Goal: Navigation & Orientation: Find specific page/section

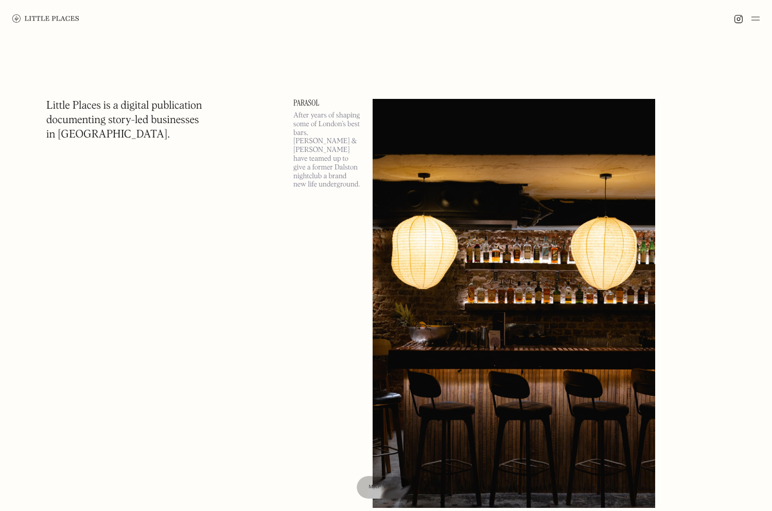
click at [95, 110] on h1 "Little Places is a digital publication documenting story-led businesses in Lond…" at bounding box center [124, 120] width 156 height 43
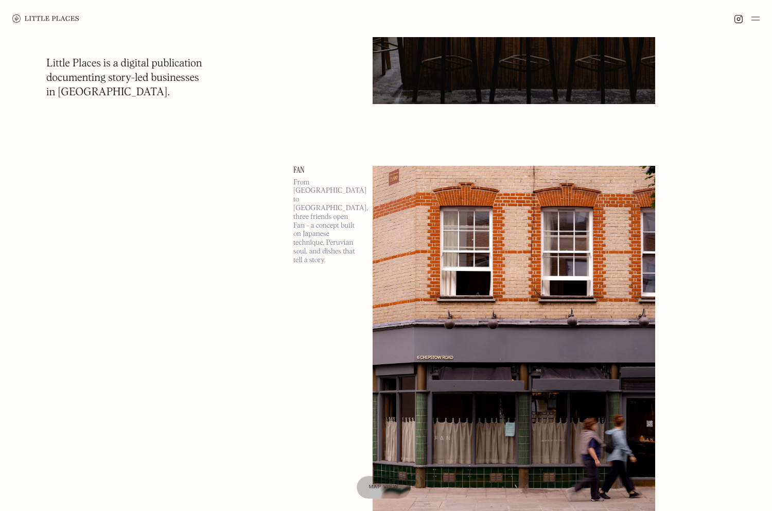
scroll to position [412, 0]
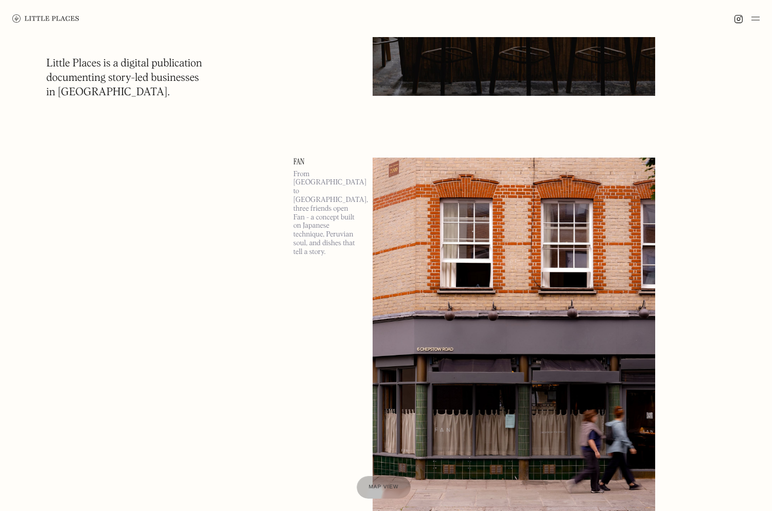
click at [467, 332] on img at bounding box center [514, 362] width 283 height 409
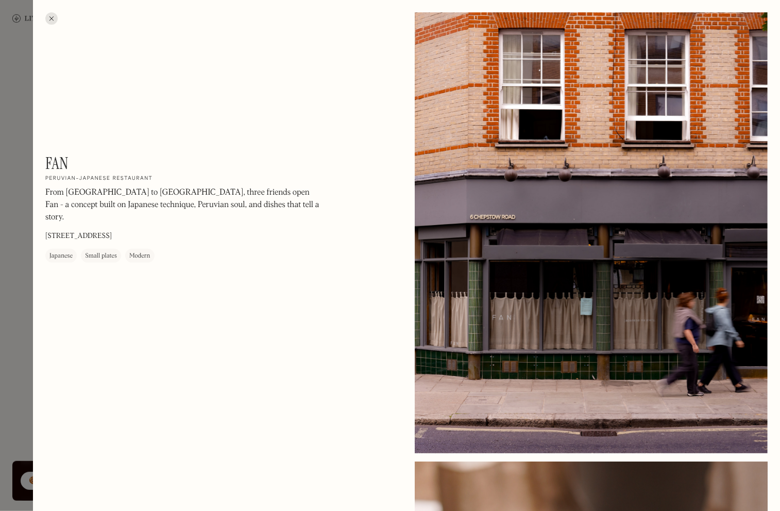
click at [20, 214] on div at bounding box center [390, 255] width 780 height 511
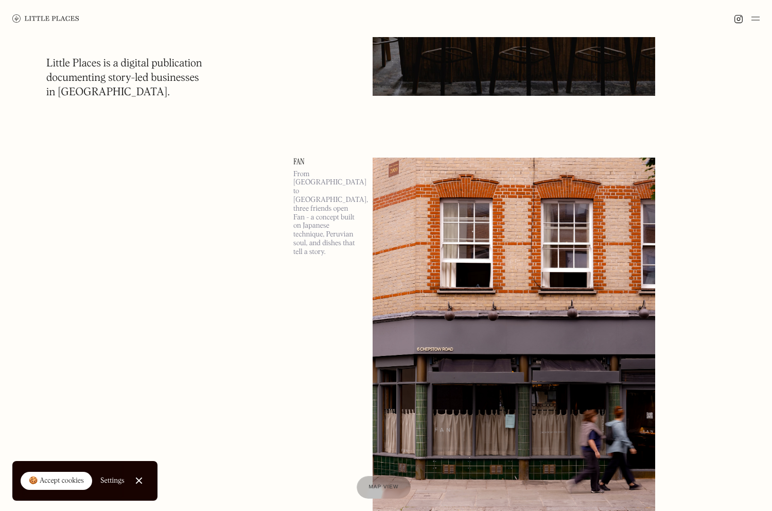
click at [765, 18] on div at bounding box center [386, 18] width 772 height 37
click at [757, 18] on img at bounding box center [756, 18] width 8 height 12
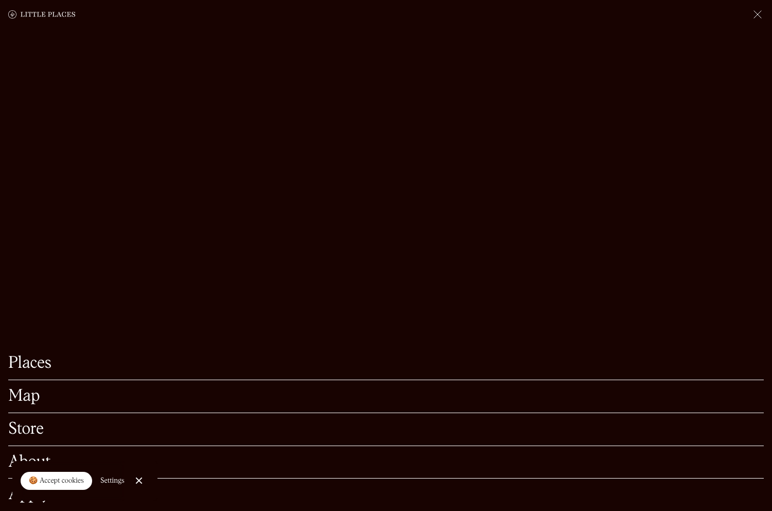
click at [32, 355] on link "Places" at bounding box center [386, 363] width 756 height 16
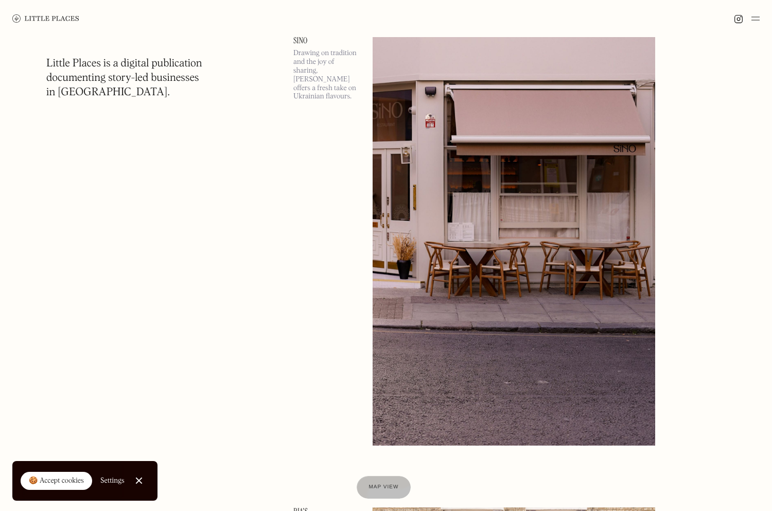
scroll to position [2266, 0]
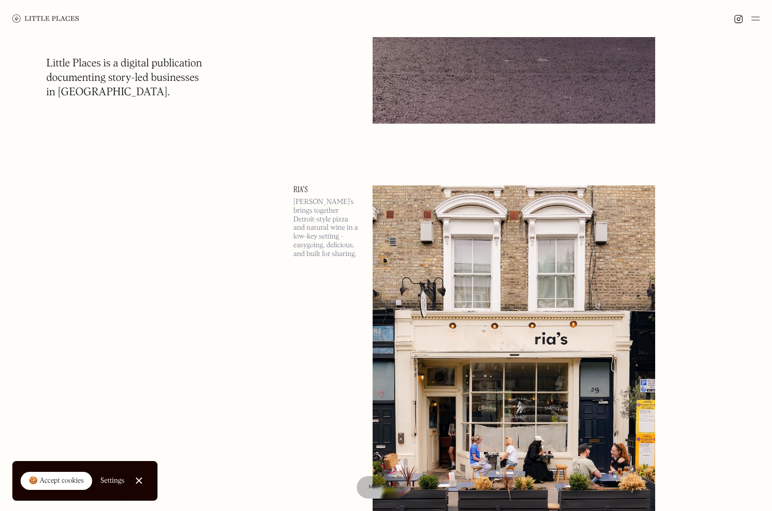
click at [752, 18] on img at bounding box center [756, 18] width 8 height 12
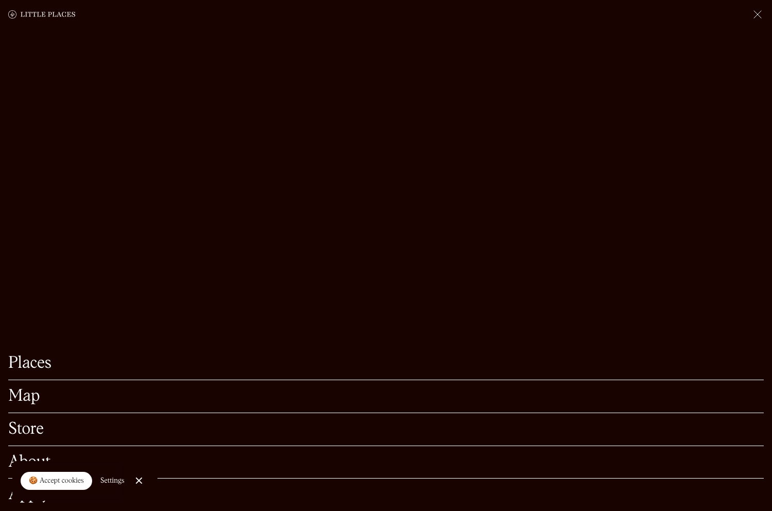
click at [31, 388] on link "Map" at bounding box center [386, 396] width 756 height 16
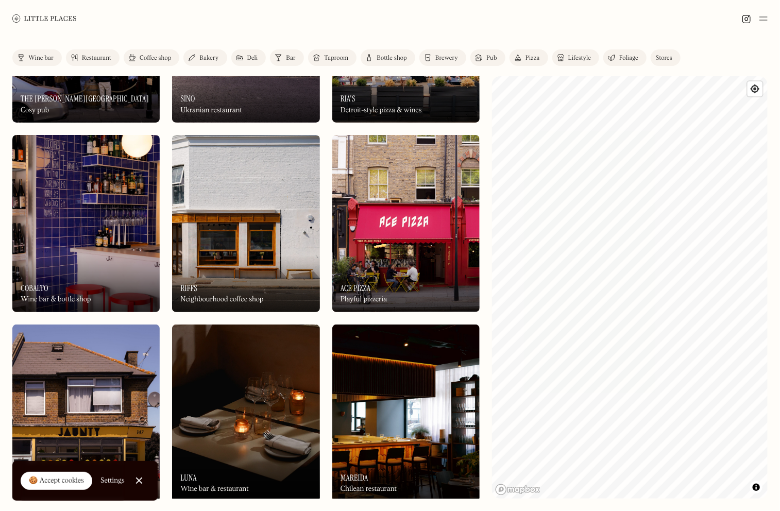
scroll to position [360, 0]
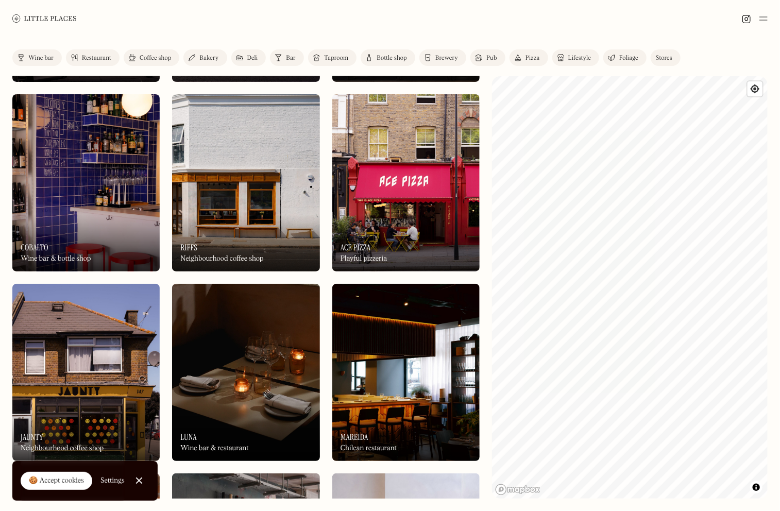
click at [266, 193] on img at bounding box center [245, 182] width 147 height 177
